Goal: Information Seeking & Learning: Learn about a topic

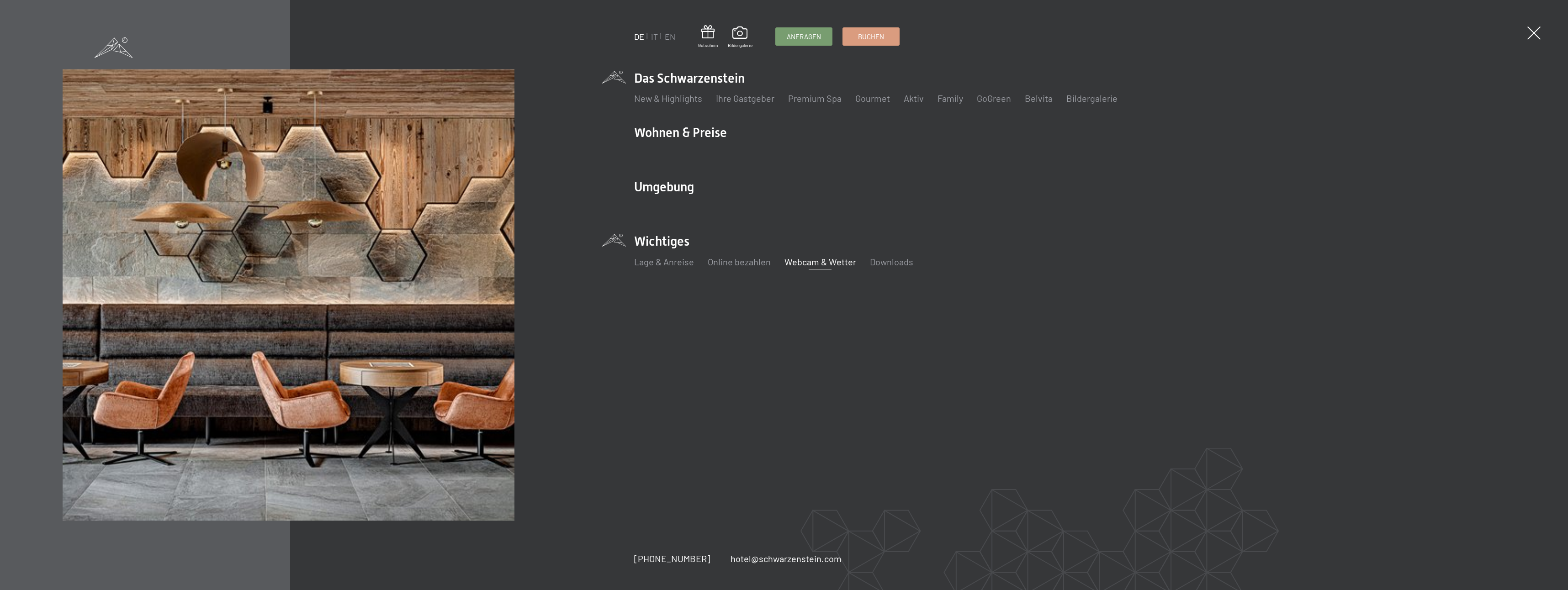
click at [848, 259] on link "Webcam & Wetter" at bounding box center [820, 261] width 72 height 11
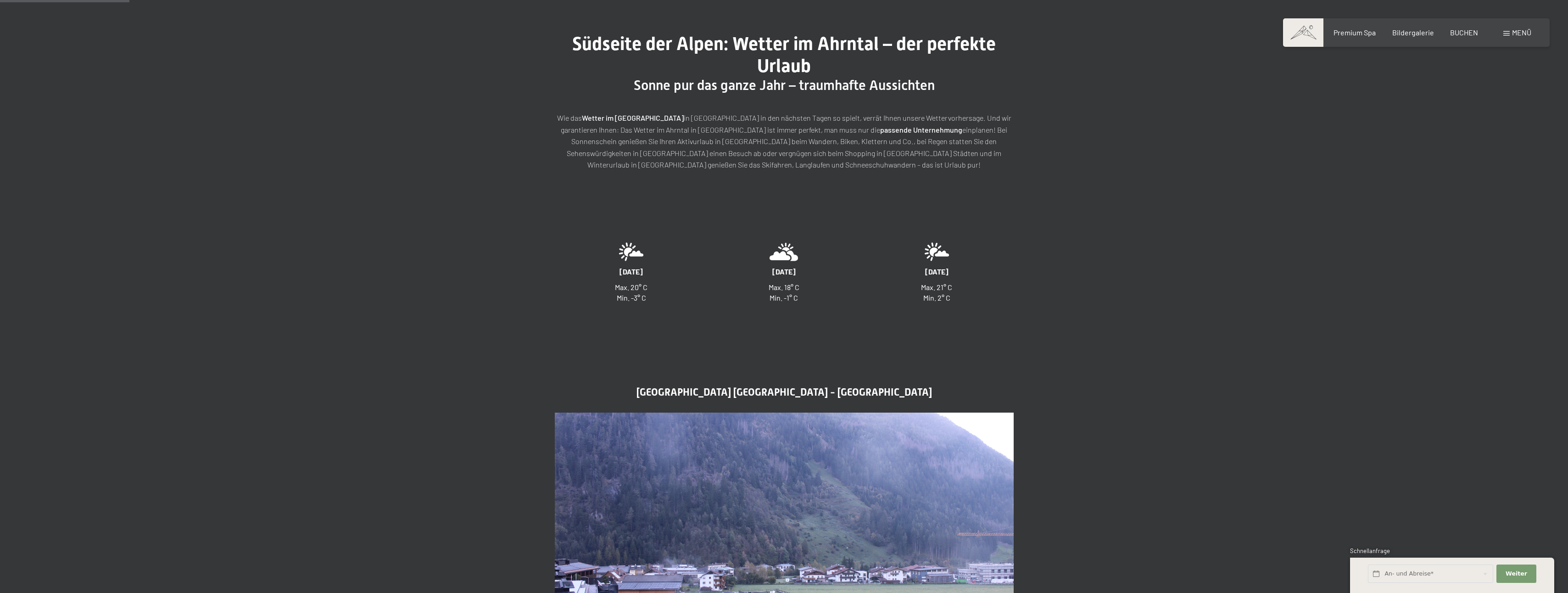
scroll to position [92, 0]
click at [1368, 35] on div "Premium Spa" at bounding box center [1354, 31] width 42 height 10
click at [1367, 31] on span "Premium Spa" at bounding box center [1354, 31] width 42 height 9
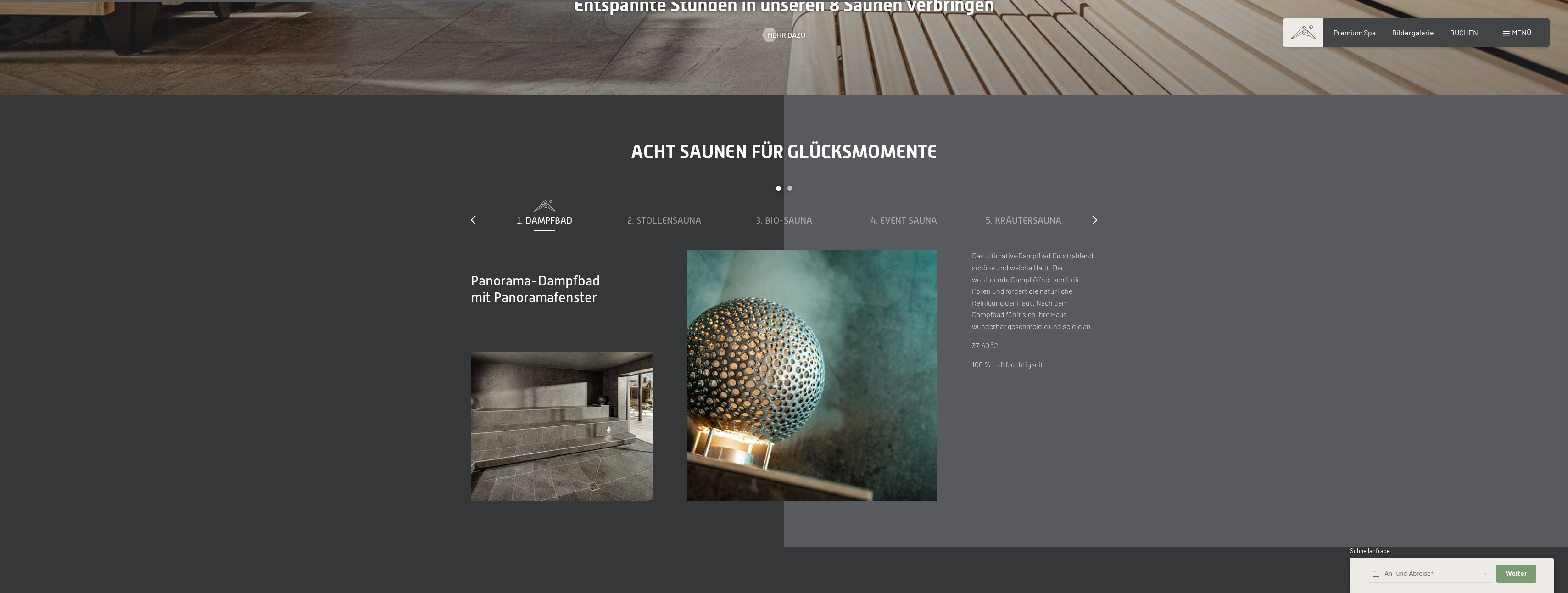
scroll to position [4268, 0]
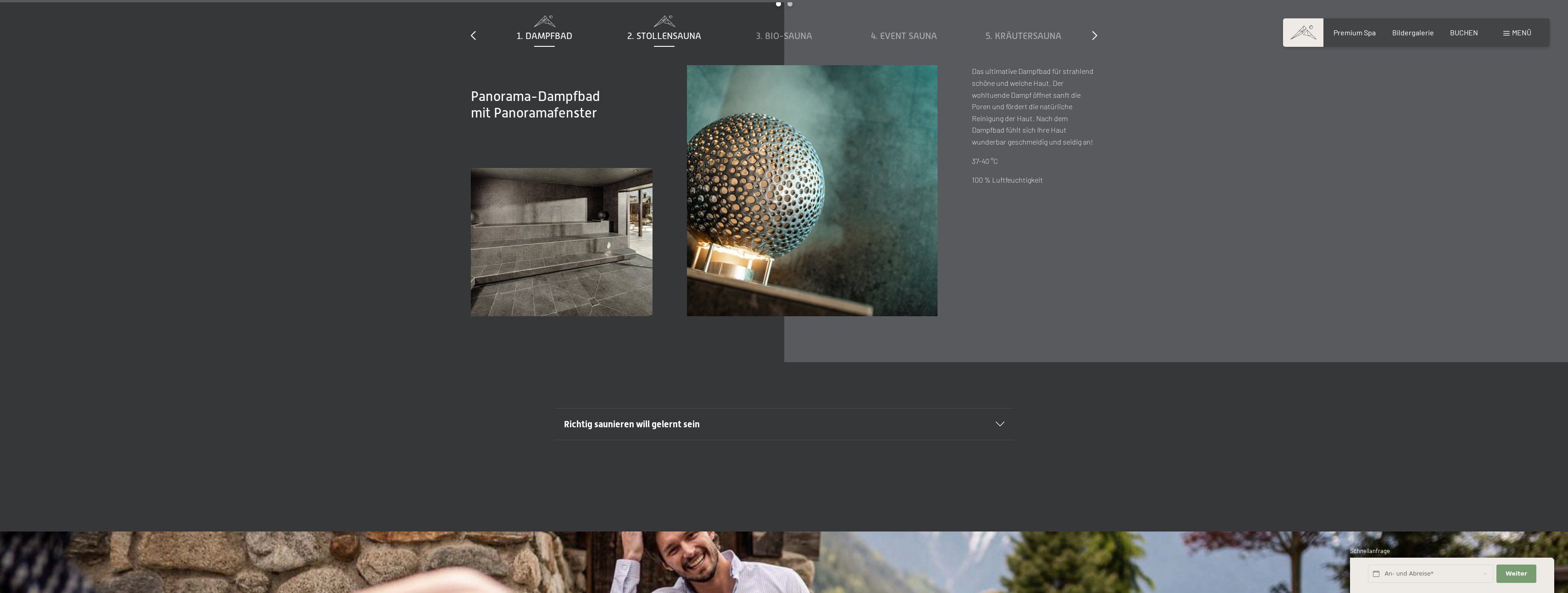
click at [663, 35] on span "2. Stollensauna" at bounding box center [664, 36] width 74 height 10
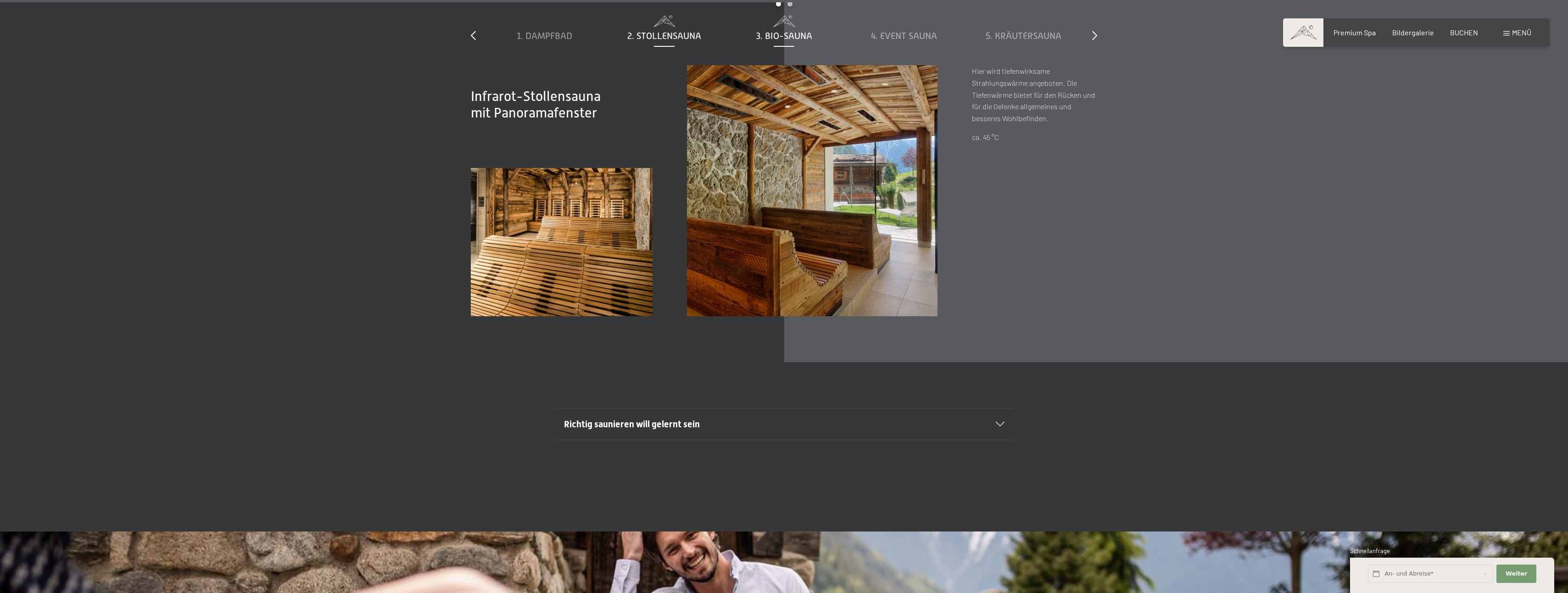
click at [771, 30] on div "3. Bio-Sauna" at bounding box center [784, 36] width 110 height 13
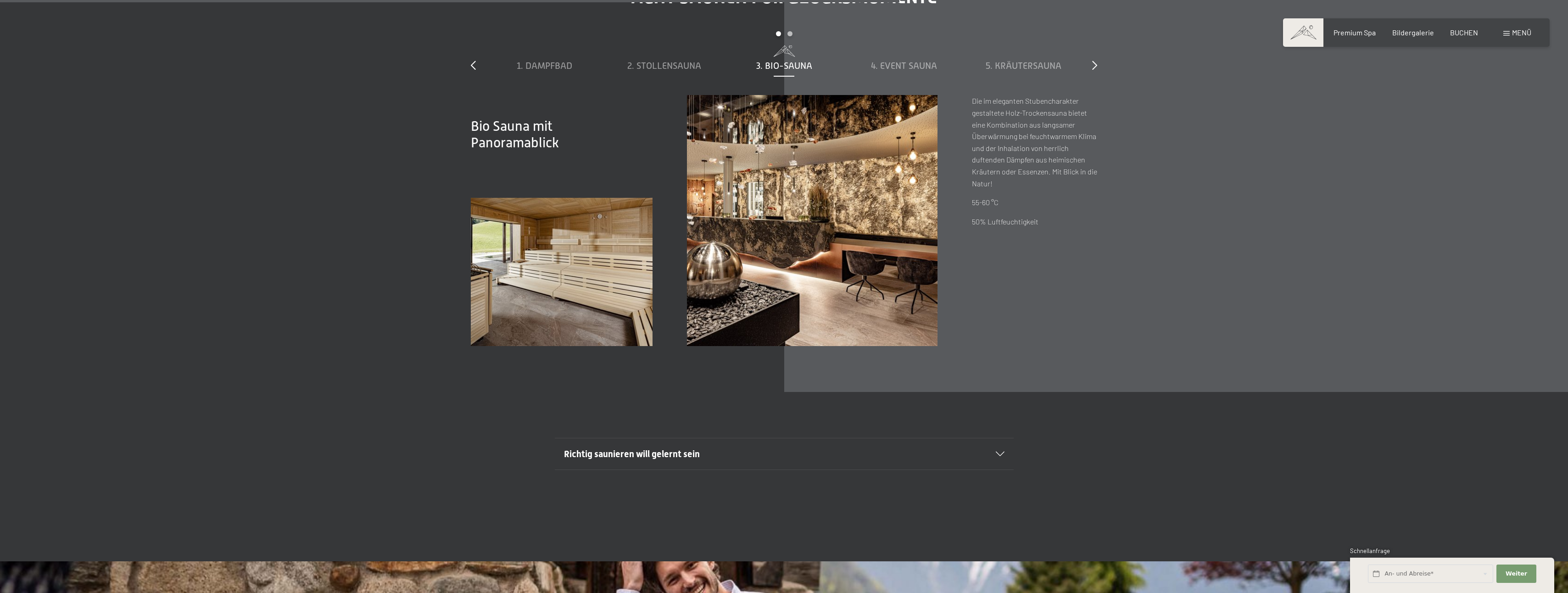
scroll to position [4222, 0]
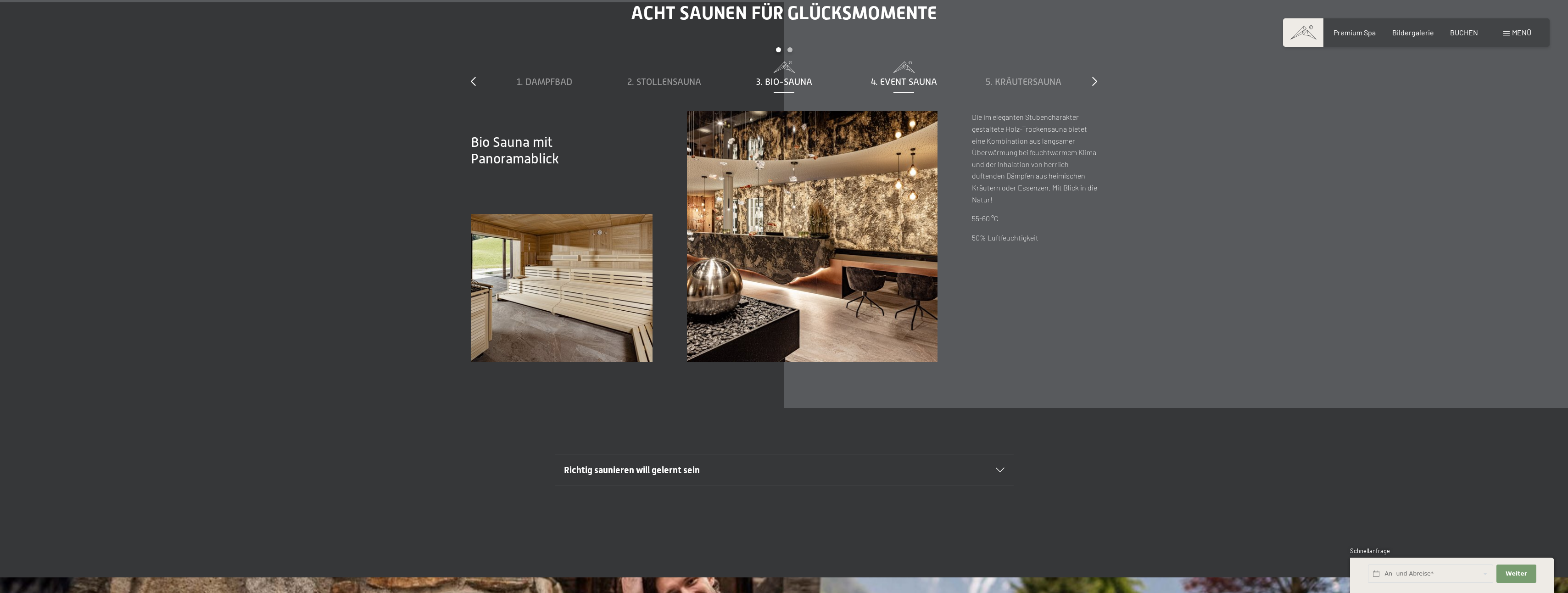
click at [895, 85] on span "4. Event Sauna" at bounding box center [903, 82] width 66 height 10
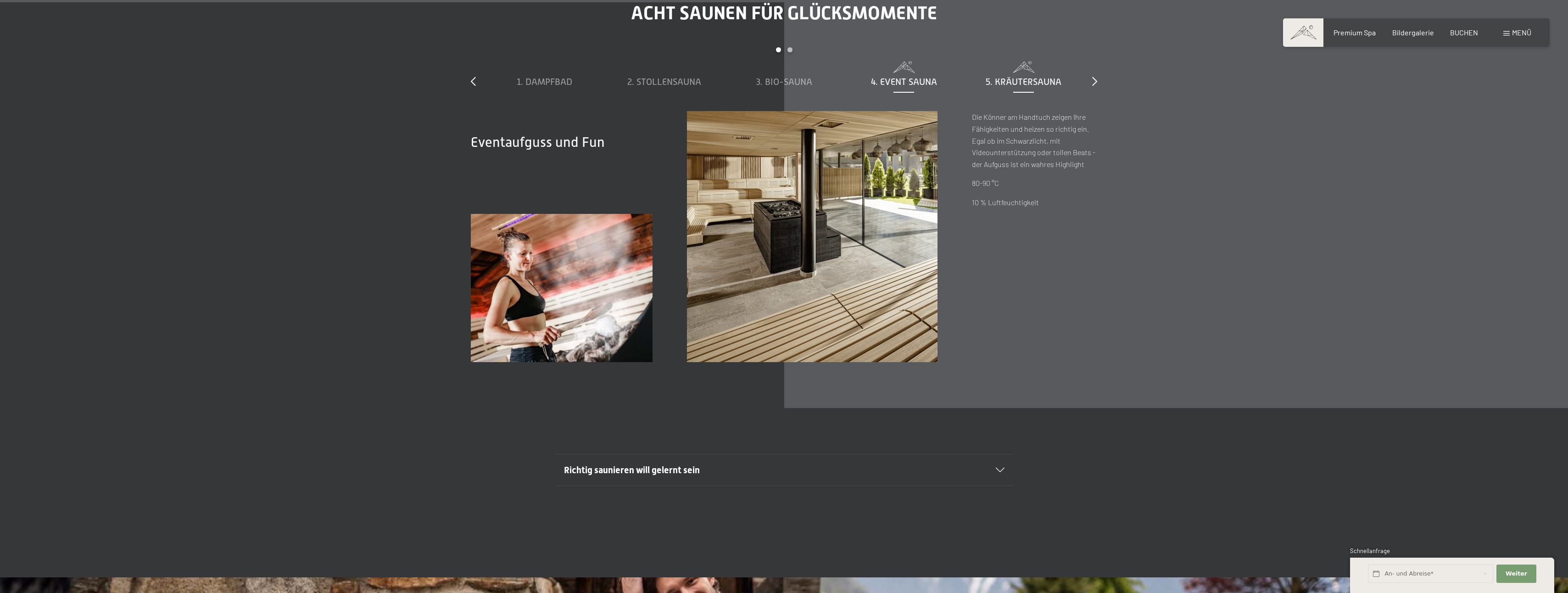
click at [1007, 80] on span "5. Kräutersauna" at bounding box center [1023, 82] width 76 height 10
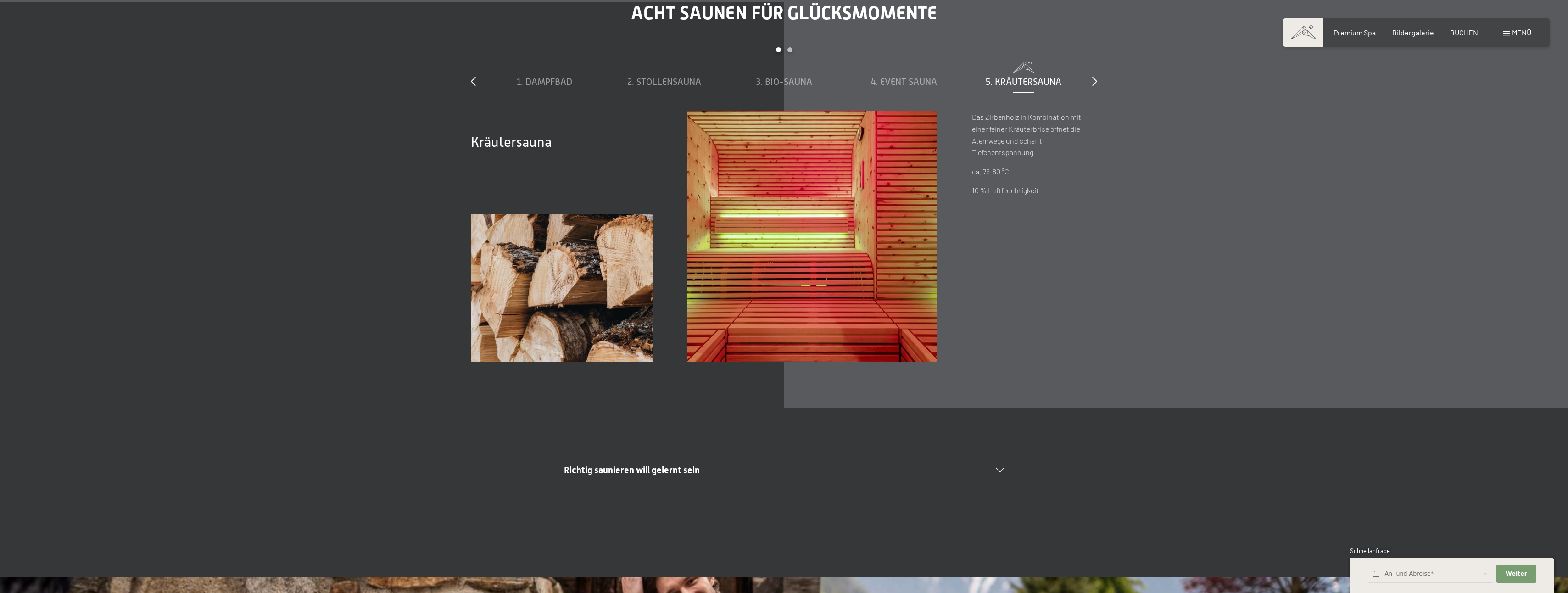
click at [1090, 80] on div "slide 1 to 5 of 8 1. Dampfbad 2. Stollensauna 3. Bio-Sauna 4. Event Sauna 5. Kr…" at bounding box center [784, 79] width 626 height 64
click at [1094, 83] on icon at bounding box center [1095, 81] width 5 height 9
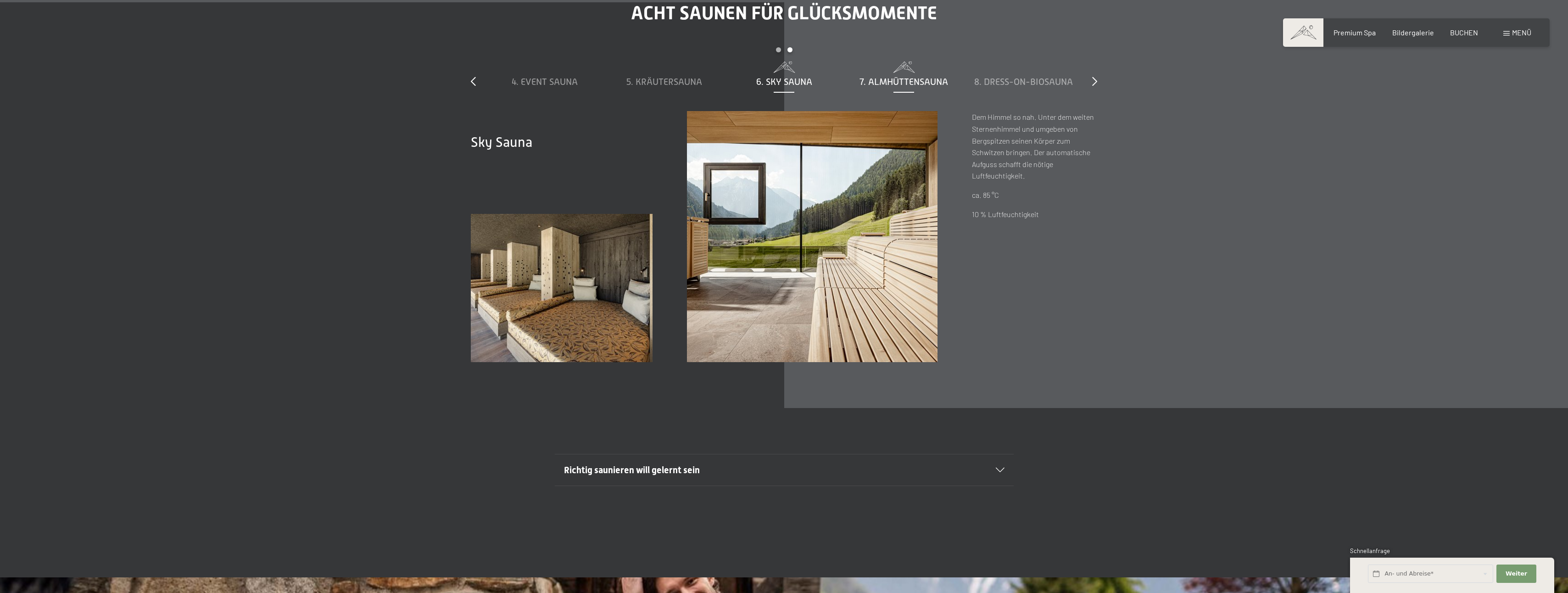
click at [896, 80] on span "7. Almhüttensauna" at bounding box center [903, 82] width 89 height 10
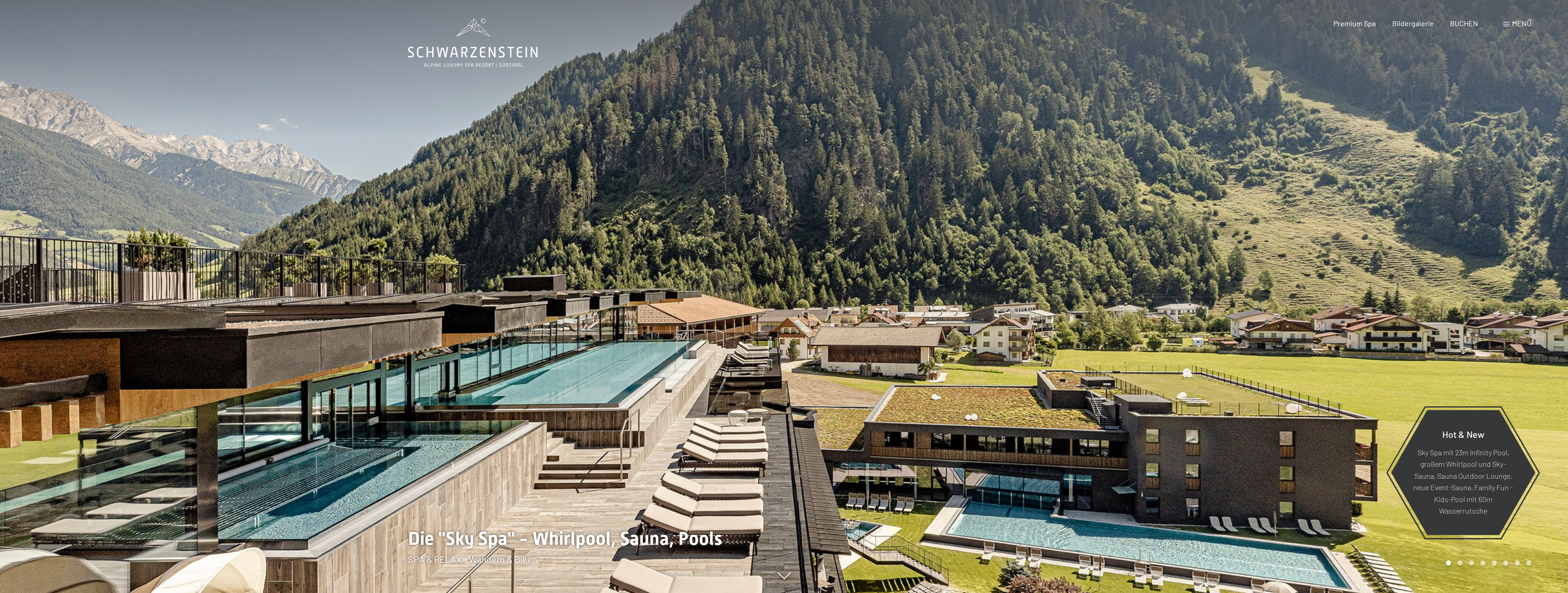
click at [1511, 23] on div "Menü" at bounding box center [1517, 24] width 28 height 10
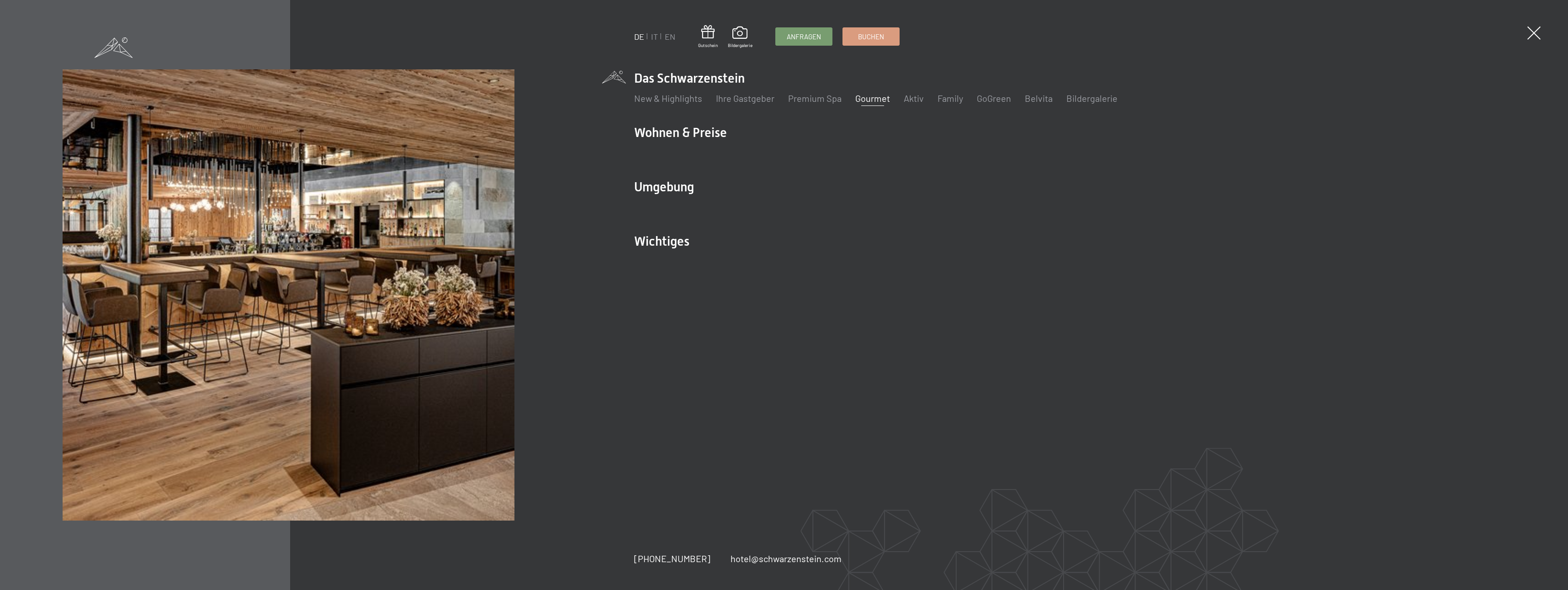
click at [886, 98] on link "Gourmet" at bounding box center [873, 98] width 35 height 11
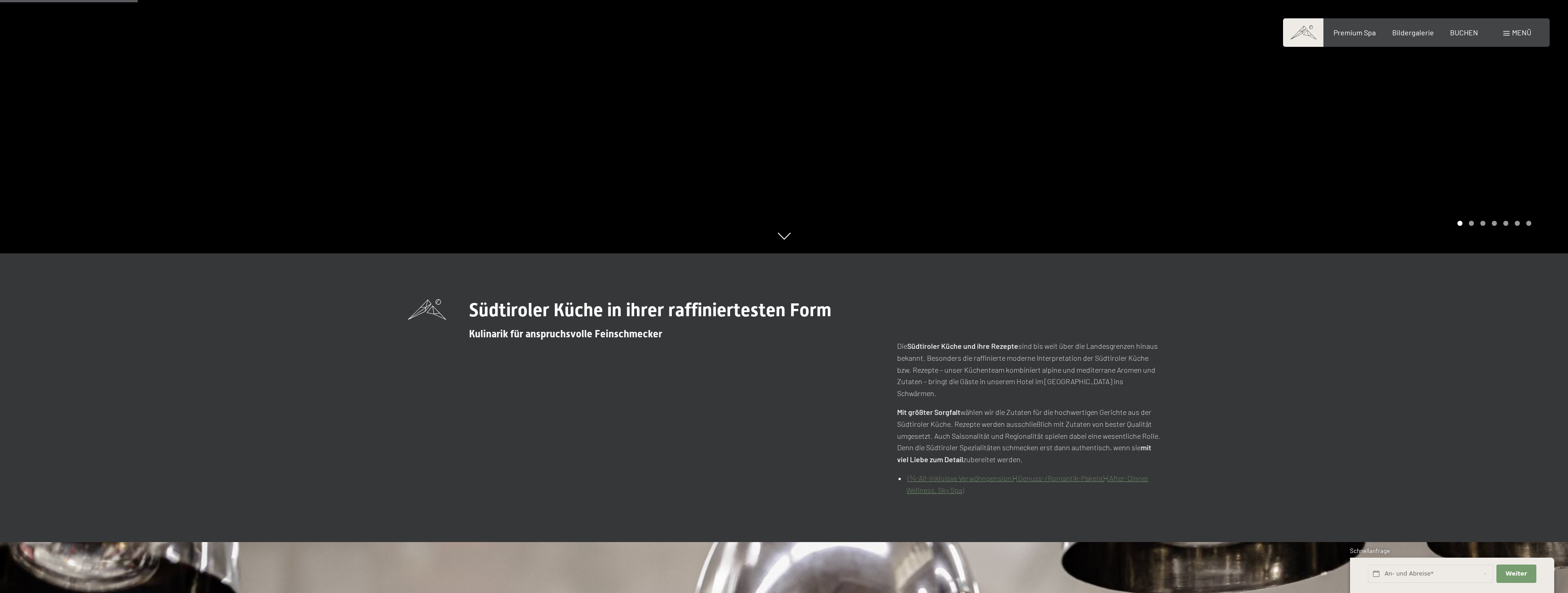
scroll to position [459, 0]
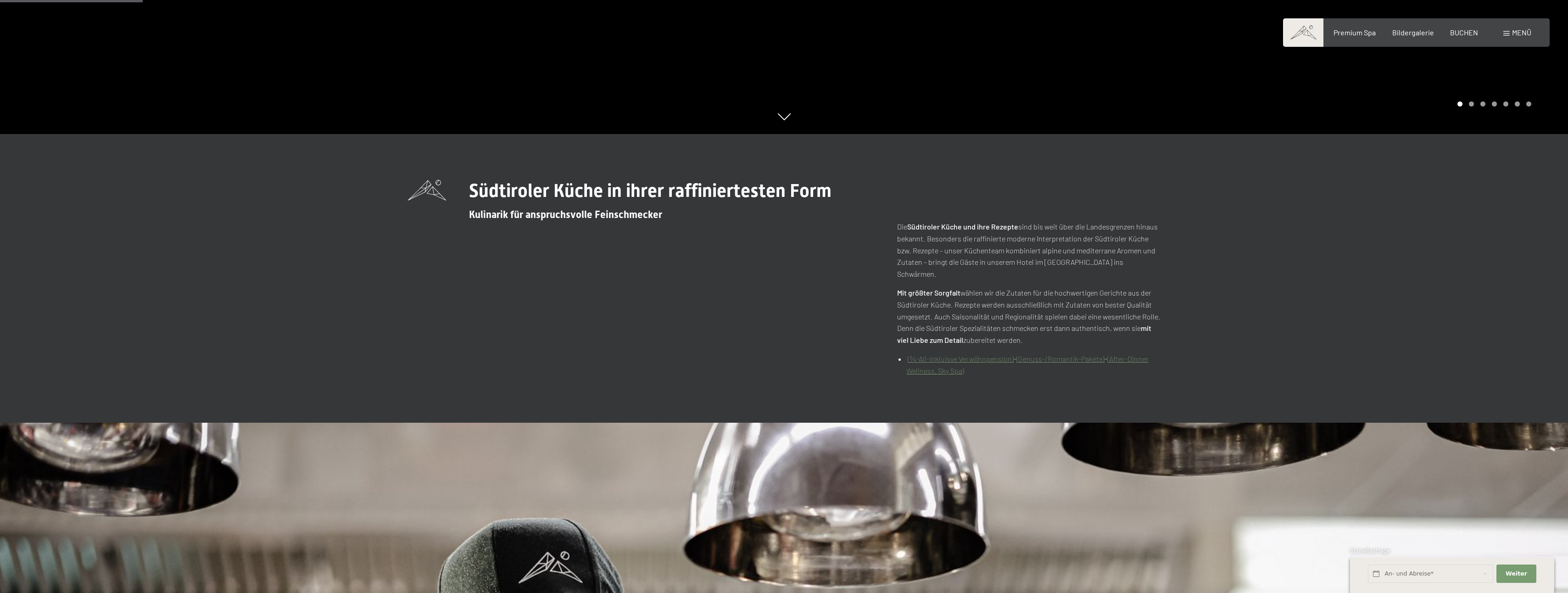
click at [944, 354] on link "(¾-All-inkluisve Verwöhnpension)" at bounding box center [960, 359] width 106 height 9
